Goal: Information Seeking & Learning: Learn about a topic

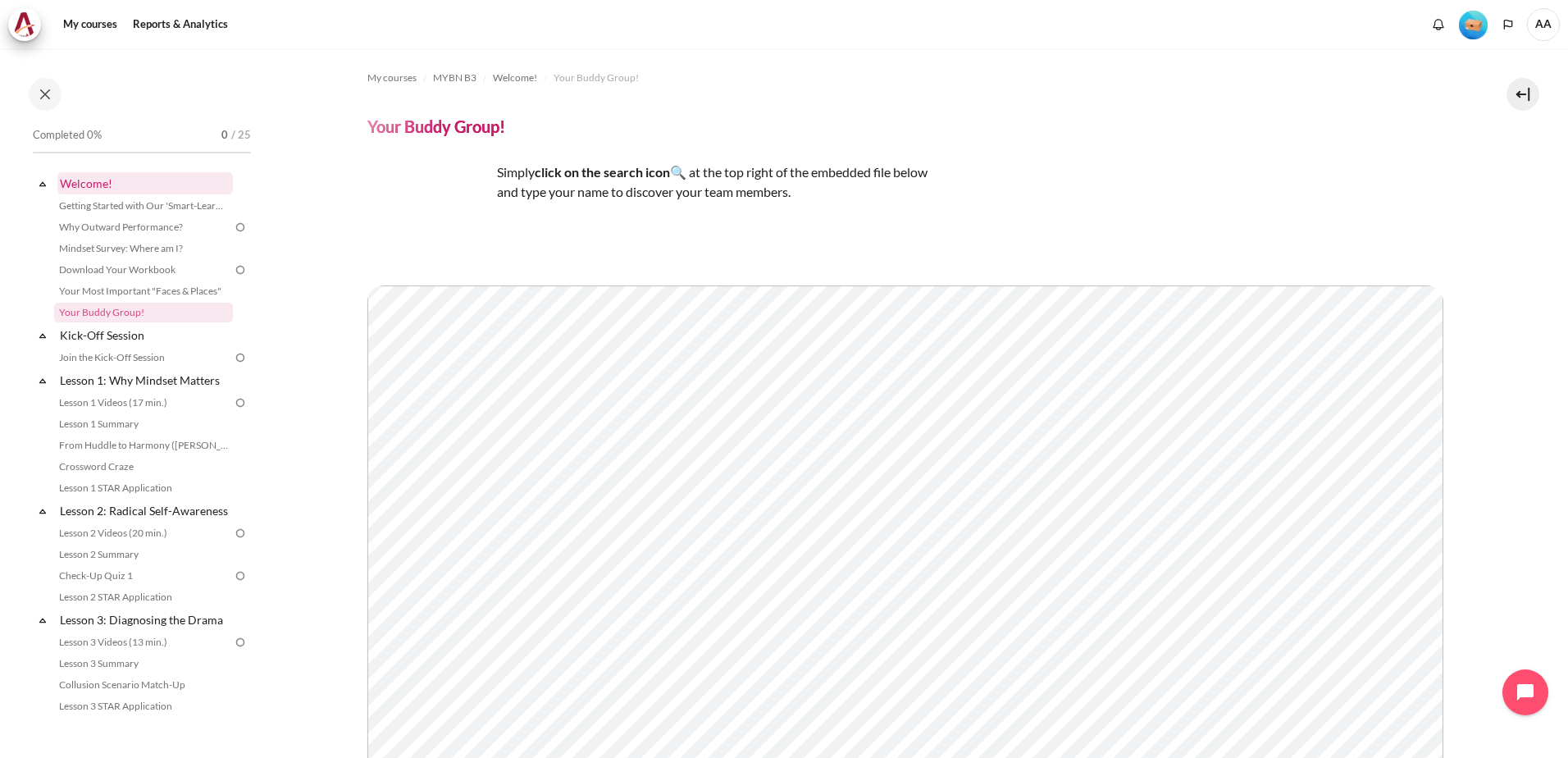
click at [91, 180] on link "Welcome!" at bounding box center [145, 184] width 175 height 22
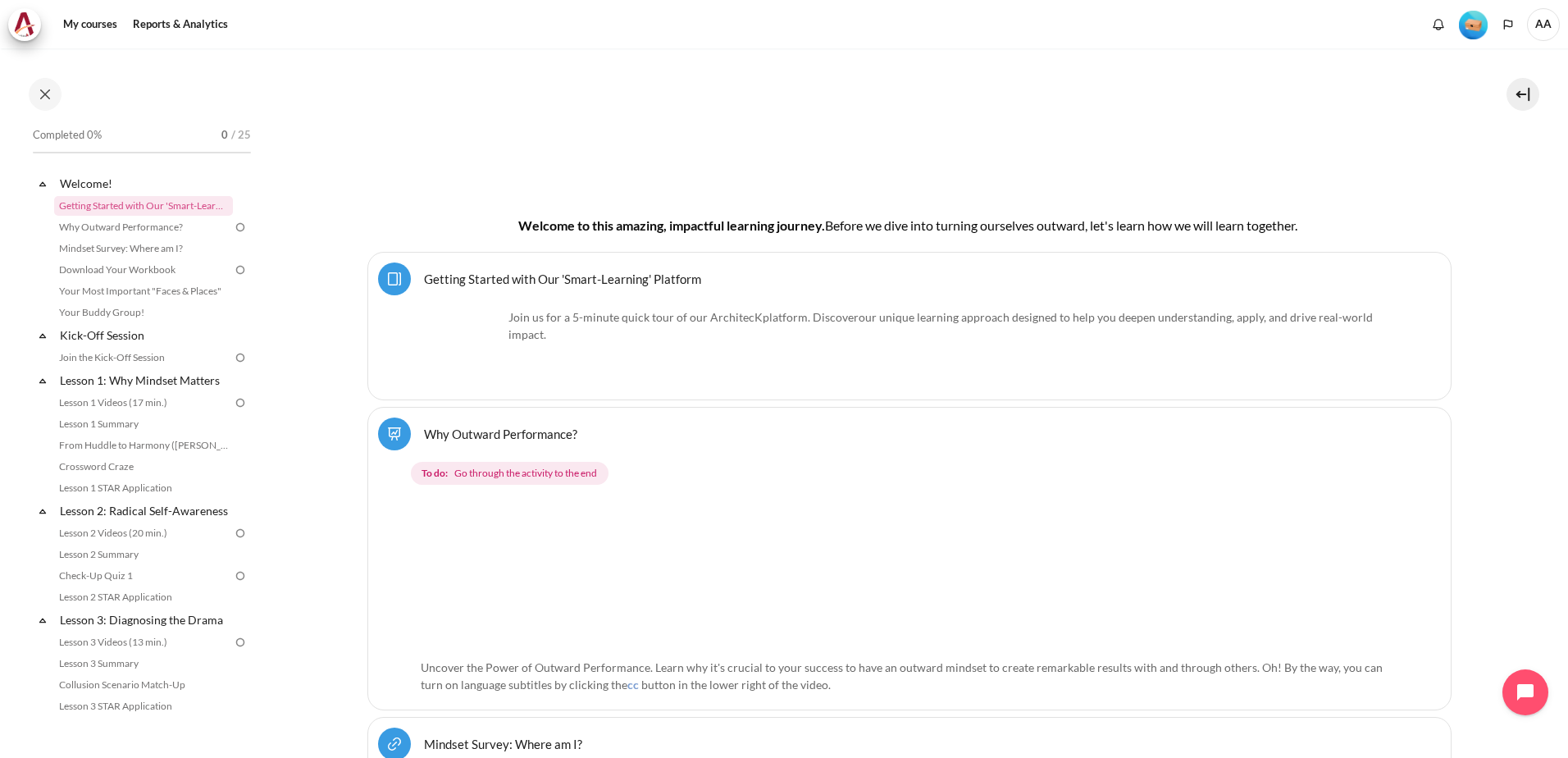
scroll to position [328, 0]
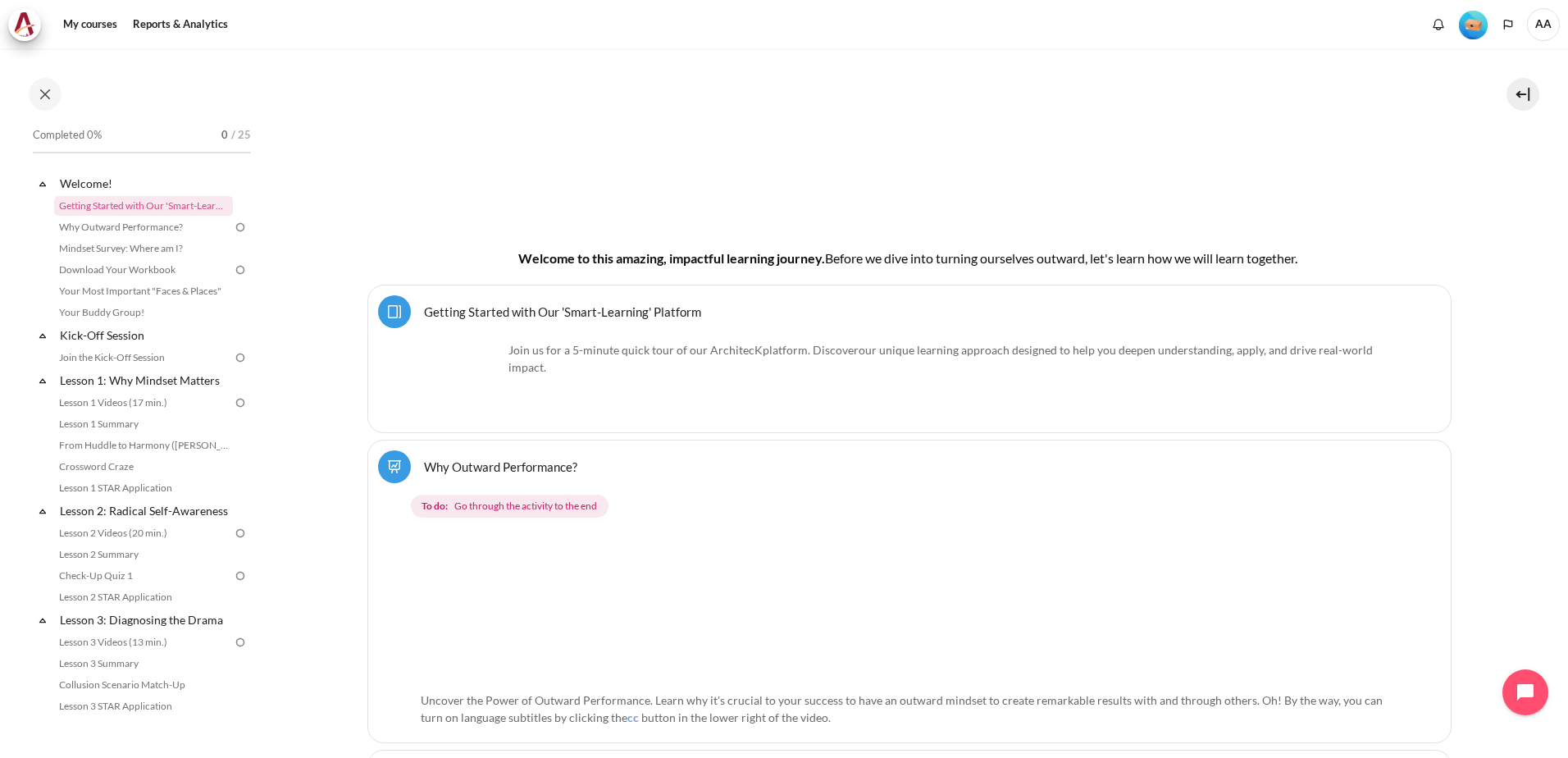
click at [555, 307] on link "Getting Started with Our 'Smart-Learning' Platform Page" at bounding box center [562, 311] width 277 height 16
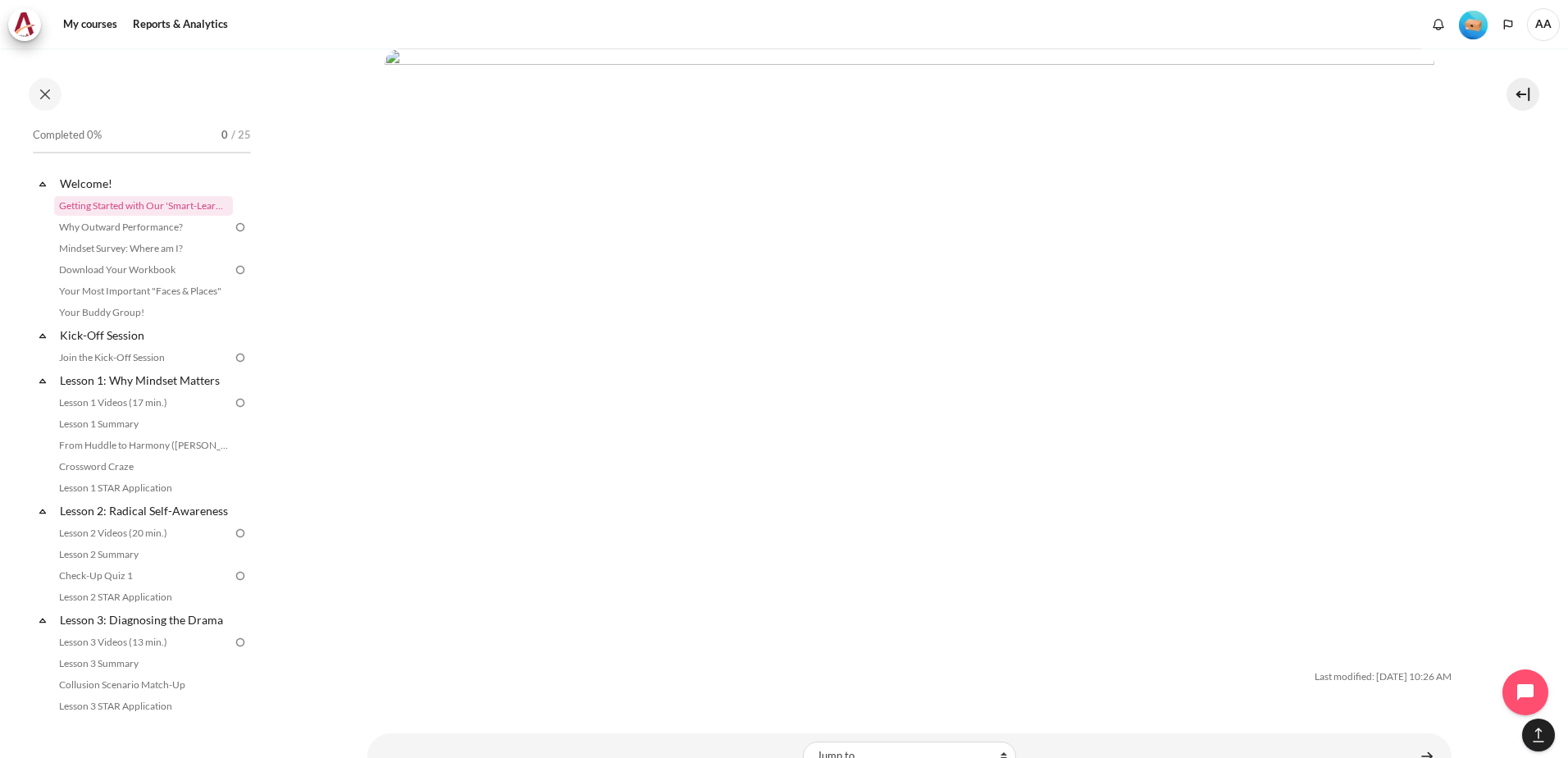
scroll to position [5139, 0]
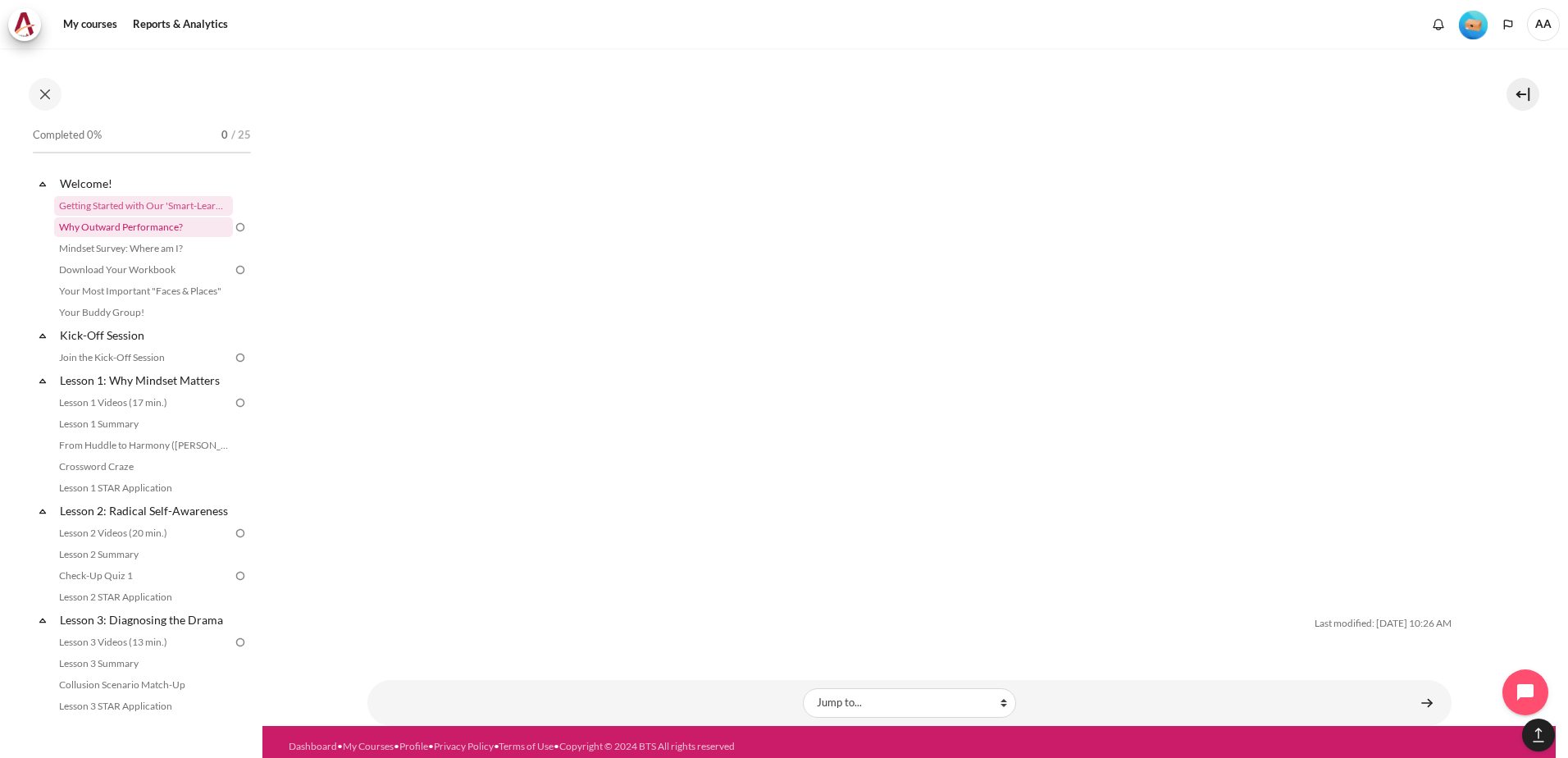
click at [122, 221] on link "Why Outward Performance?" at bounding box center [143, 226] width 179 height 19
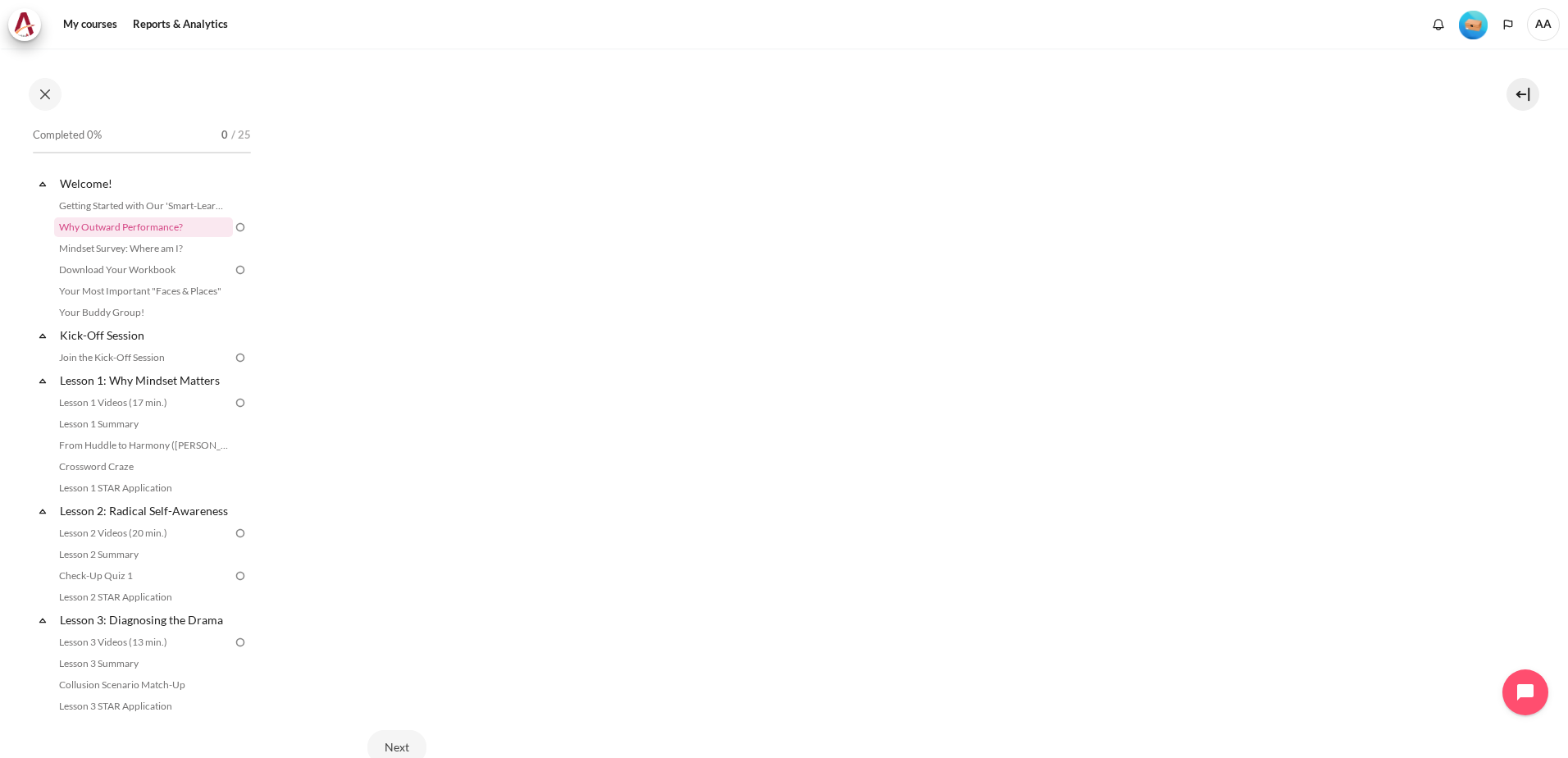
scroll to position [410, 0]
drag, startPoint x: 394, startPoint y: 715, endPoint x: 417, endPoint y: 715, distance: 23.0
click at [394, 715] on button "Next" at bounding box center [397, 719] width 59 height 34
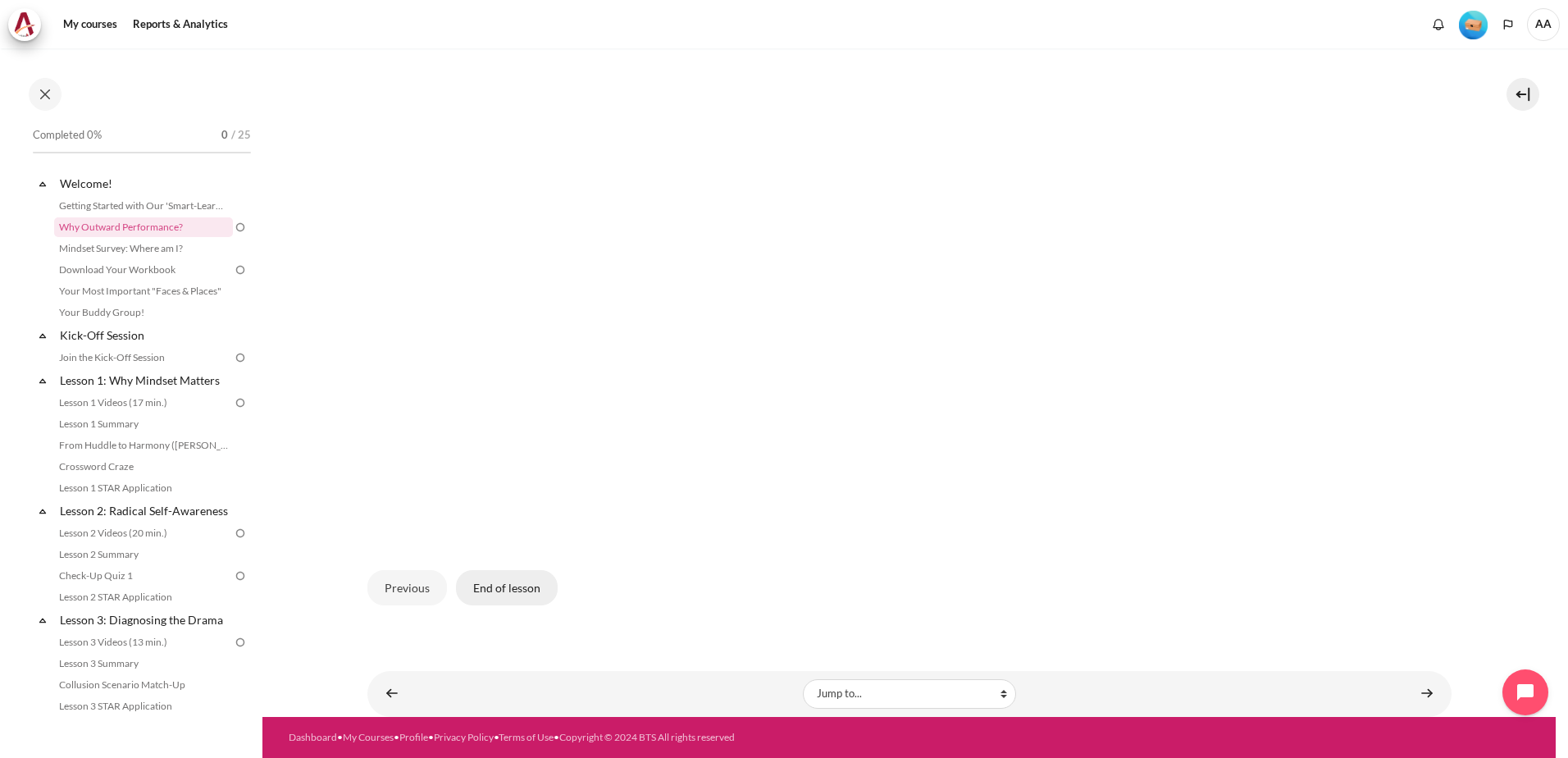
click at [506, 587] on button "End of lesson" at bounding box center [508, 586] width 102 height 34
